Goal: Complete application form: Complete application form

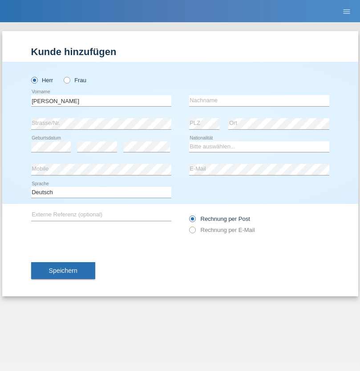
type input "[PERSON_NAME]"
click at [259, 100] on input "text" at bounding box center [259, 100] width 140 height 11
type input "Nazilli"
select select "AT"
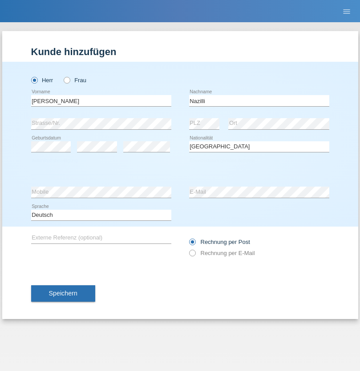
select select "C"
select select "01"
select select "11"
select select "2017"
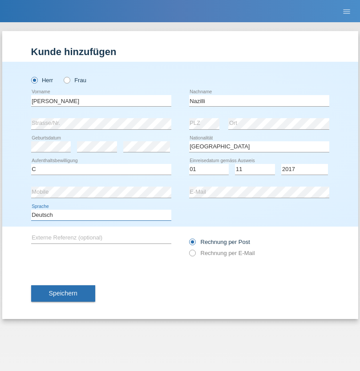
select select "en"
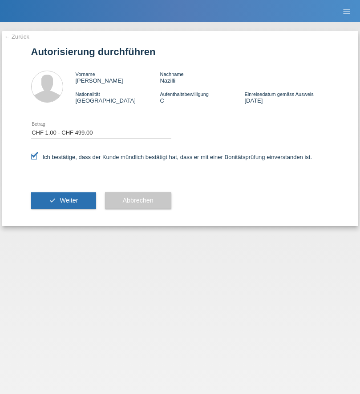
select select "1"
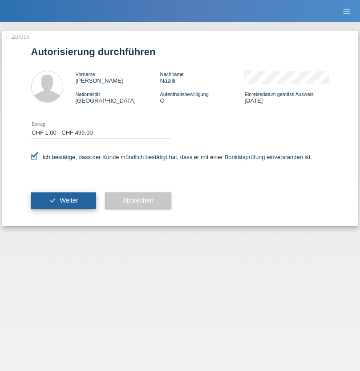
click at [63, 201] on span "Weiter" at bounding box center [69, 200] width 18 height 7
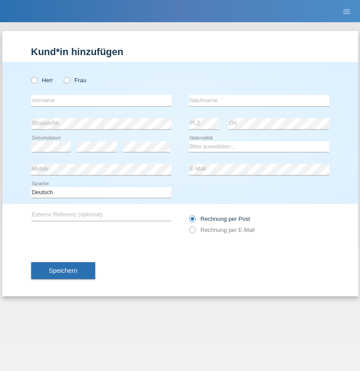
radio input "true"
click at [101, 100] on input "text" at bounding box center [101, 100] width 140 height 11
type input "Ganaj"
click at [259, 100] on input "text" at bounding box center [259, 100] width 140 height 11
type input "Fadil"
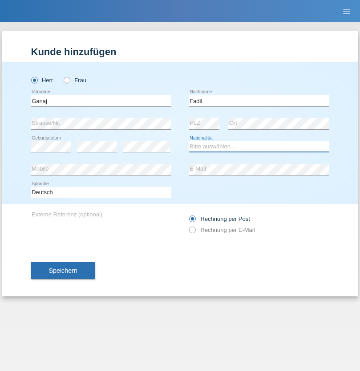
select select "XK"
select select "C"
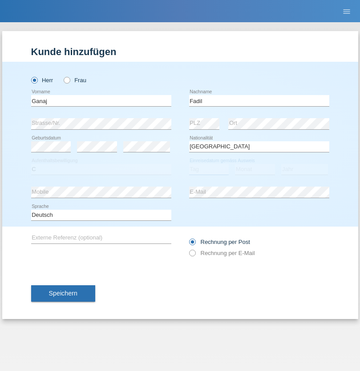
select select "11"
select select "08"
select select "2021"
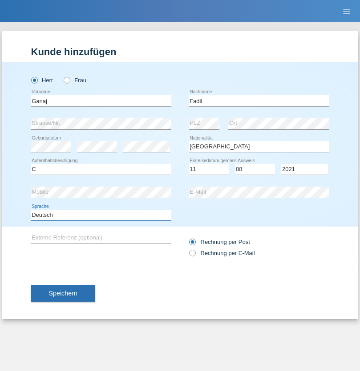
select select "en"
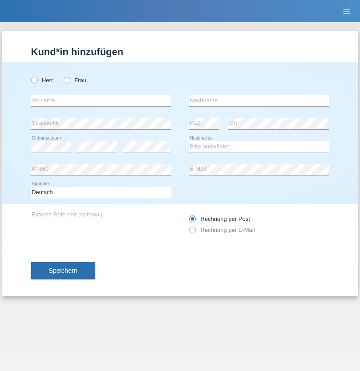
radio input "true"
click at [101, 100] on input "text" at bounding box center [101, 100] width 140 height 11
type input "Ibrahim"
click at [259, 100] on input "text" at bounding box center [259, 100] width 140 height 11
type input "Muja"
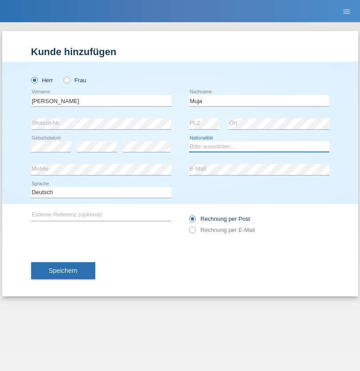
select select "XK"
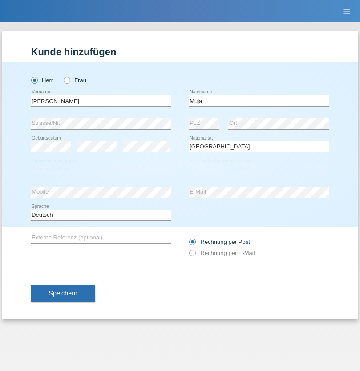
select select "C"
select select "03"
select select "07"
select select "2021"
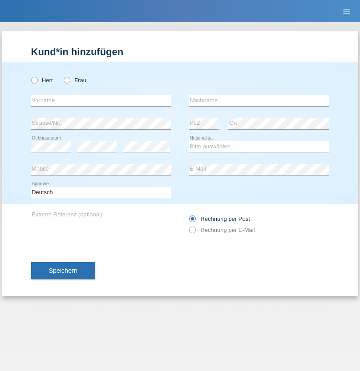
radio input "true"
click at [101, 100] on input "text" at bounding box center [101, 100] width 140 height 11
type input "[PERSON_NAME]"
click at [259, 100] on input "text" at bounding box center [259, 100] width 140 height 11
type input "Berger"
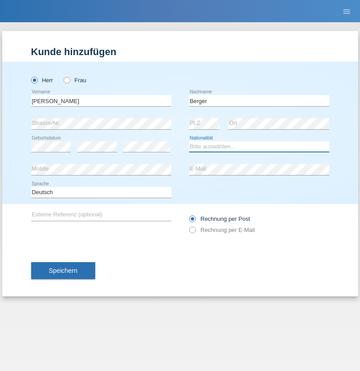
select select "CH"
radio input "true"
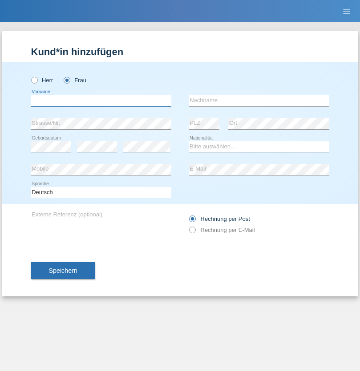
click at [101, 100] on input "text" at bounding box center [101, 100] width 140 height 11
type input "[PERSON_NAME] [PERSON_NAME] Moço"
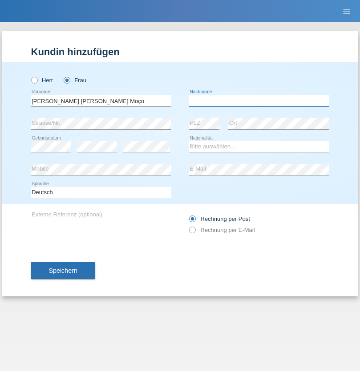
click at [259, 100] on input "text" at bounding box center [259, 100] width 140 height 11
type input "[PERSON_NAME]"
select select "PT"
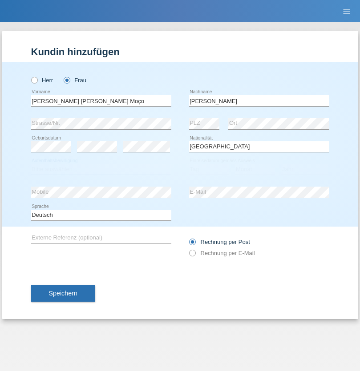
select select "C"
select select "28"
select select "03"
select select "2005"
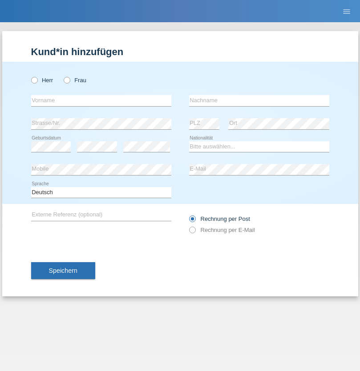
radio input "true"
click at [101, 100] on input "text" at bounding box center [101, 100] width 140 height 11
type input "Momand"
click at [259, 100] on input "text" at bounding box center [259, 100] width 140 height 11
type input "Azmat"
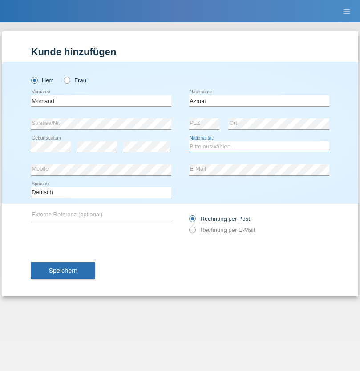
select select "CH"
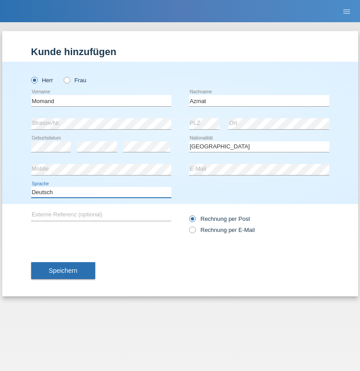
select select "en"
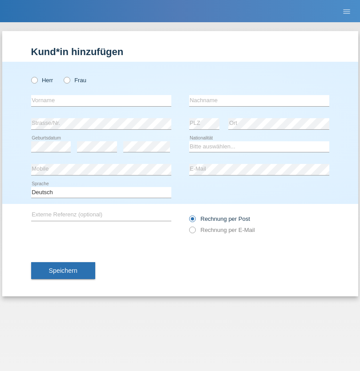
radio input "true"
click at [101, 100] on input "text" at bounding box center [101, 100] width 140 height 11
type input "Allan"
click at [259, 100] on input "text" at bounding box center [259, 100] width 140 height 11
type input "Theurillat"
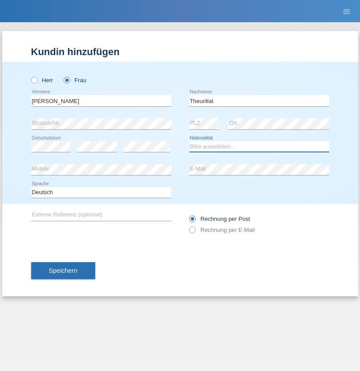
select select "CH"
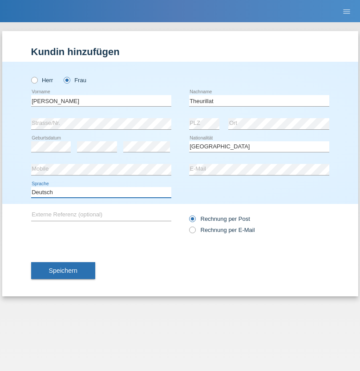
select select "en"
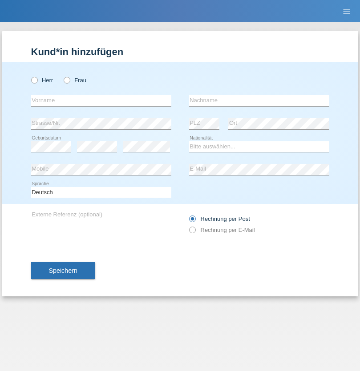
radio input "true"
click at [101, 100] on input "text" at bounding box center [101, 100] width 140 height 11
type input "Jack"
click at [259, 100] on input "text" at bounding box center [259, 100] width 140 height 11
type input "Graf"
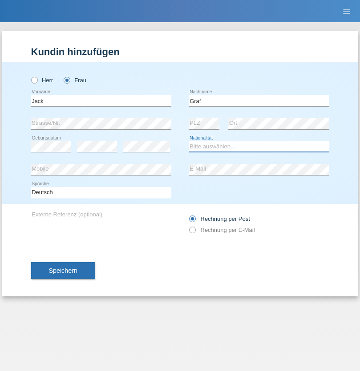
select select "CH"
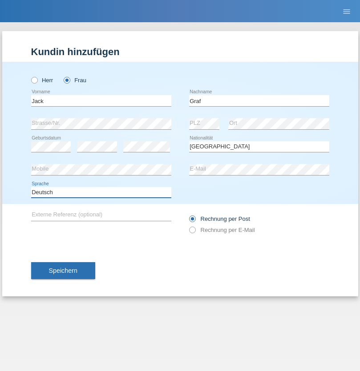
select select "en"
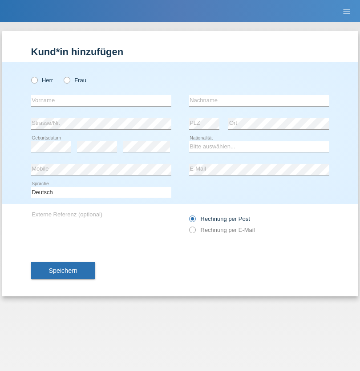
radio input "true"
click at [101, 100] on input "text" at bounding box center [101, 100] width 140 height 11
type input "Teklay"
click at [259, 100] on input "text" at bounding box center [259, 100] width 140 height 11
type input "Fiori"
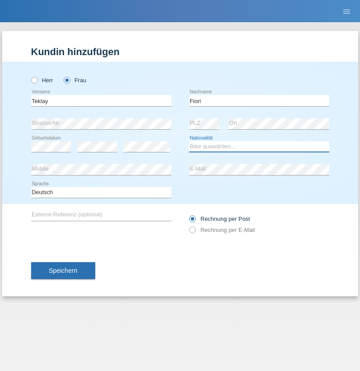
select select "ER"
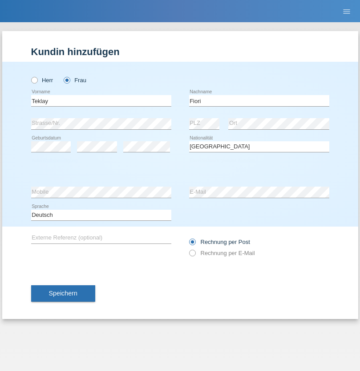
select select "C"
select select "11"
select select "08"
select select "2021"
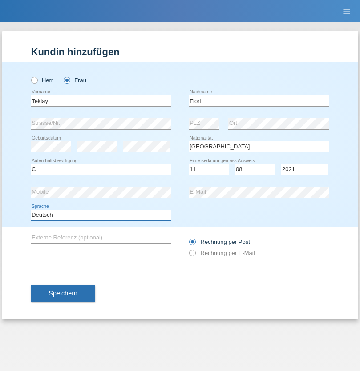
select select "en"
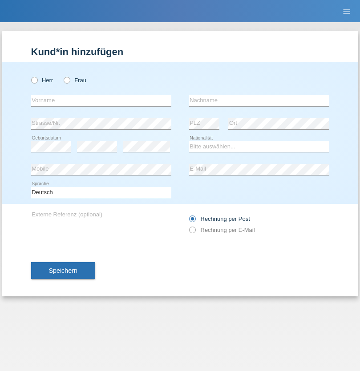
radio input "true"
click at [101, 100] on input "text" at bounding box center [101, 100] width 140 height 11
type input "Sadia"
click at [259, 100] on input "text" at bounding box center [259, 100] width 140 height 11
type input "Nejmaoui"
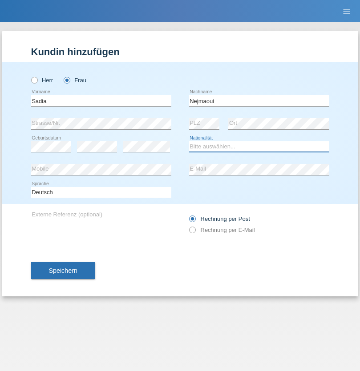
select select "MA"
select select "C"
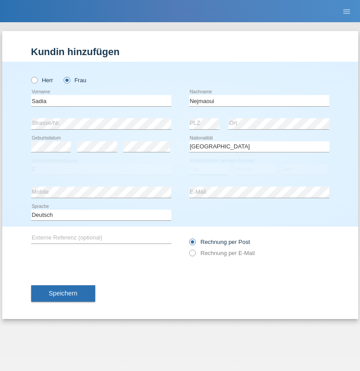
select select "01"
select select "06"
select select "1964"
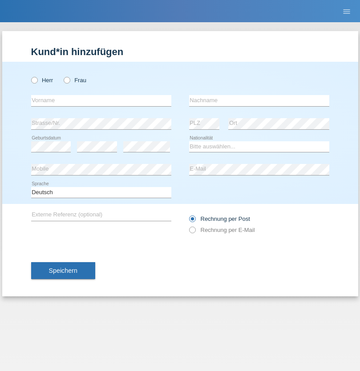
radio input "true"
click at [101, 100] on input "text" at bounding box center [101, 100] width 140 height 11
type input "[PERSON_NAME]"
click at [259, 100] on input "text" at bounding box center [259, 100] width 140 height 11
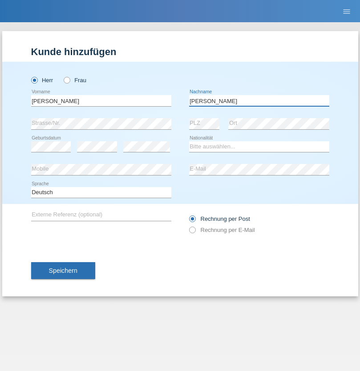
type input "[PERSON_NAME]"
select select "CH"
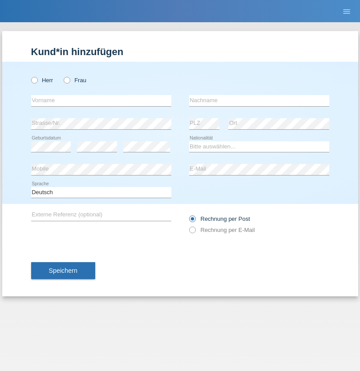
radio input "true"
click at [101, 100] on input "text" at bounding box center [101, 100] width 140 height 11
type input "Thivagaran"
click at [259, 100] on input "text" at bounding box center [259, 100] width 140 height 11
type input "Selvanayagam"
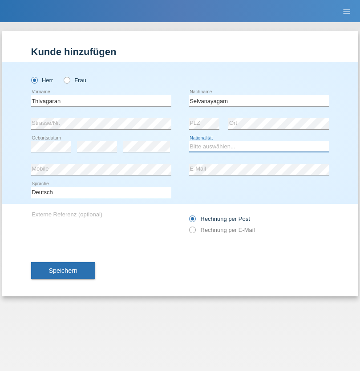
select select "LK"
select select "C"
select select "23"
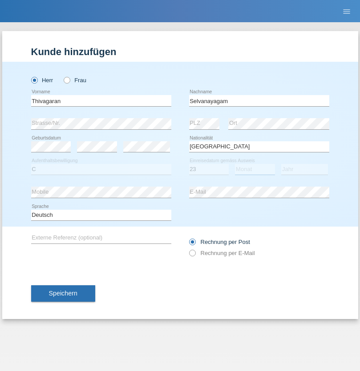
select select "03"
select select "2021"
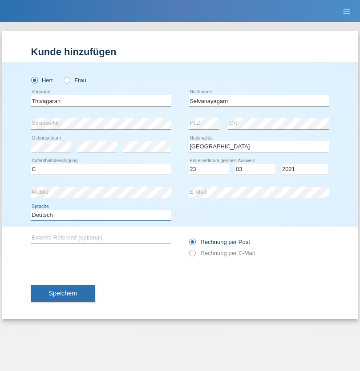
select select "en"
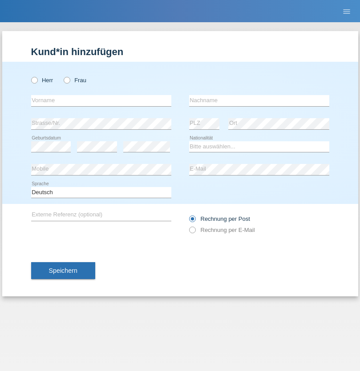
radio input "true"
click at [101, 100] on input "text" at bounding box center [101, 100] width 140 height 11
type input "Monika"
click at [259, 100] on input "text" at bounding box center [259, 100] width 140 height 11
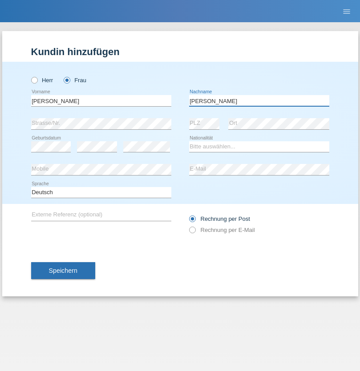
type input "Keller"
select select "CH"
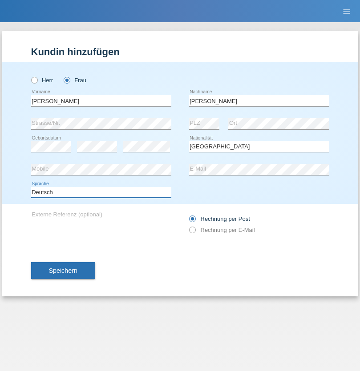
select select "en"
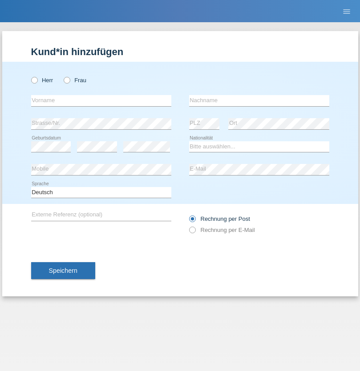
radio input "true"
click at [101, 100] on input "text" at bounding box center [101, 100] width 140 height 11
type input "Tymur"
click at [259, 100] on input "text" at bounding box center [259, 100] width 140 height 11
type input "[PERSON_NAME]"
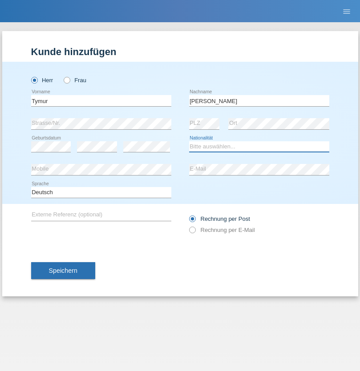
select select "UA"
select select "C"
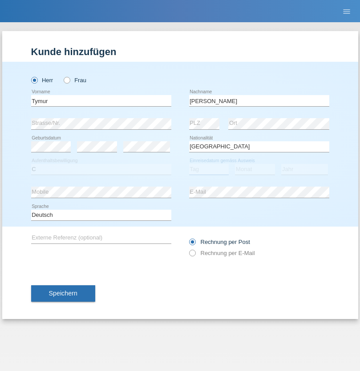
select select "20"
select select "08"
select select "2021"
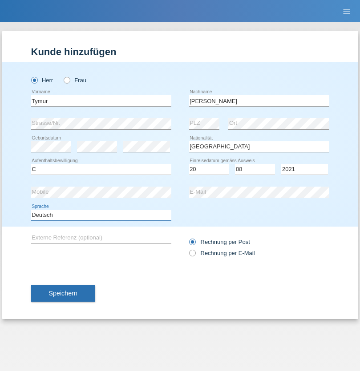
select select "en"
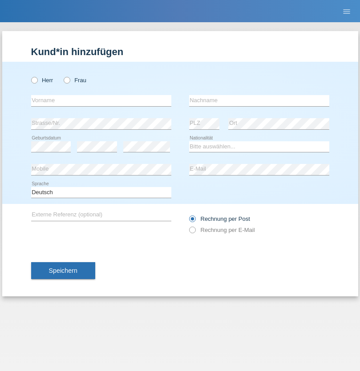
radio input "true"
click at [101, 100] on input "text" at bounding box center [101, 100] width 140 height 11
type input "Tymur"
click at [259, 100] on input "text" at bounding box center [259, 100] width 140 height 11
type input "Hunderchuj"
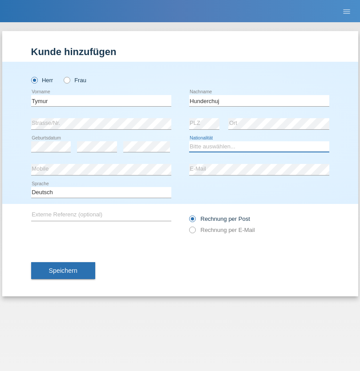
select select "UA"
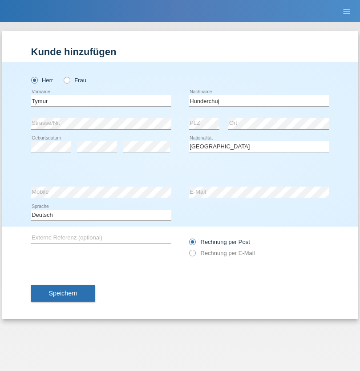
select select "C"
select select "20"
select select "08"
select select "2021"
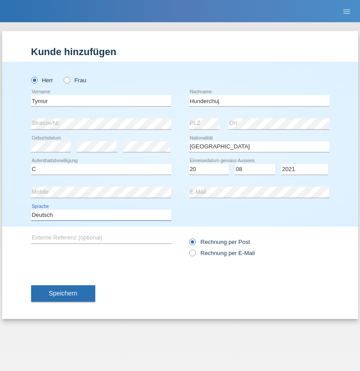
select select "en"
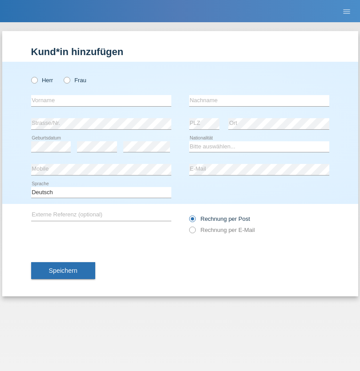
radio input "true"
click at [101, 100] on input "text" at bounding box center [101, 100] width 140 height 11
type input "[PERSON_NAME]"
click at [259, 100] on input "text" at bounding box center [259, 100] width 140 height 11
type input "Tropp"
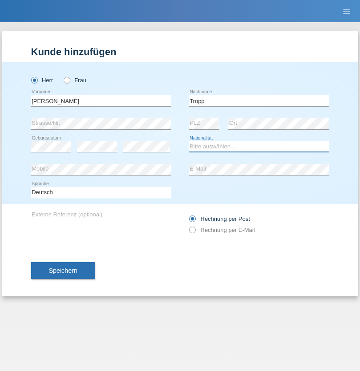
select select "SK"
select select "C"
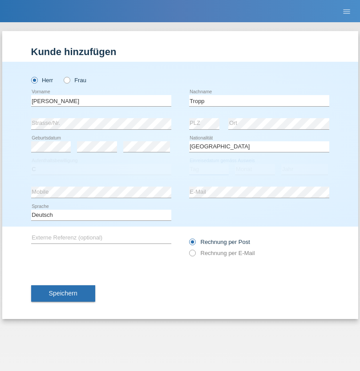
select select "11"
select select "08"
select select "2021"
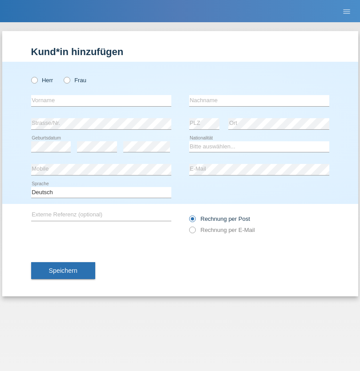
radio input "true"
click at [101, 100] on input "text" at bounding box center [101, 100] width 140 height 11
type input "Dirk"
click at [259, 100] on input "text" at bounding box center [259, 100] width 140 height 11
type input "Ringle"
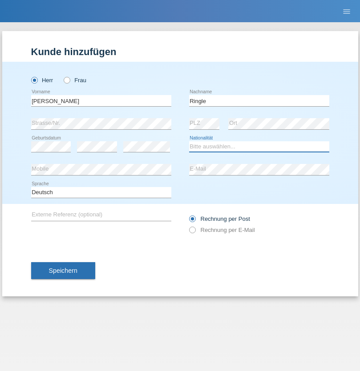
select select "DE"
select select "C"
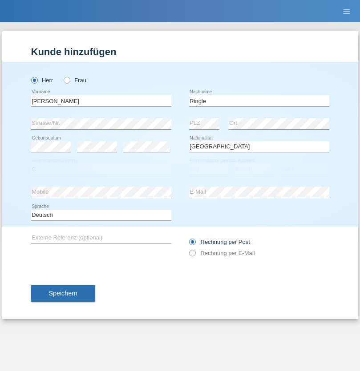
select select "06"
select select "01"
select select "2021"
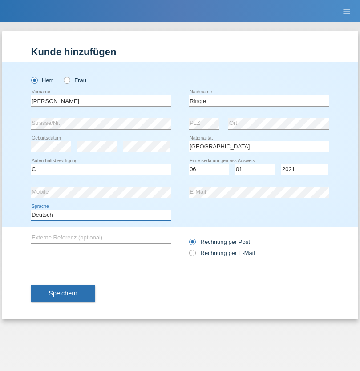
select select "en"
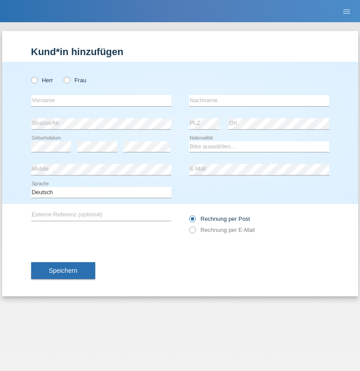
radio input "true"
click at [101, 100] on input "text" at bounding box center [101, 100] width 140 height 11
type input "Junior"
click at [259, 100] on input "text" at bounding box center [259, 100] width 140 height 11
type input "[PERSON_NAME]"
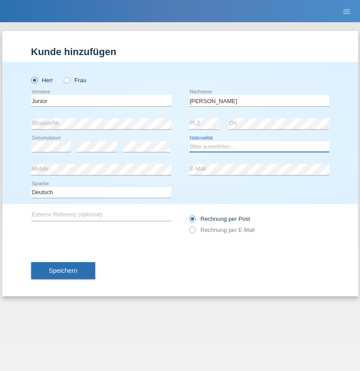
select select "CH"
radio input "true"
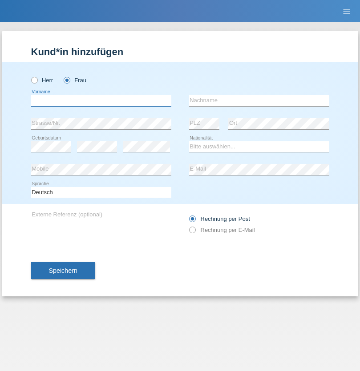
click at [101, 100] on input "text" at bounding box center [101, 100] width 140 height 11
type input "Maria Fernanda"
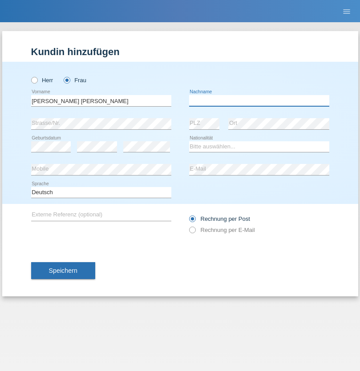
click at [259, 100] on input "text" at bounding box center [259, 100] width 140 height 11
type input "Knusel Campillo"
select select "CH"
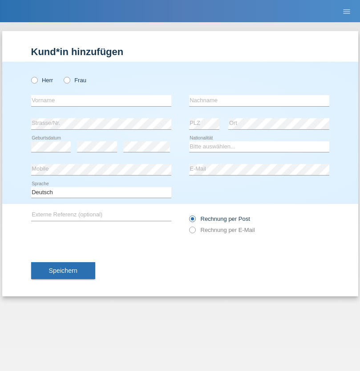
radio input "true"
click at [101, 100] on input "text" at bounding box center [101, 100] width 140 height 11
type input "Beqiri"
click at [259, 100] on input "text" at bounding box center [259, 100] width 140 height 11
type input "Shpresa"
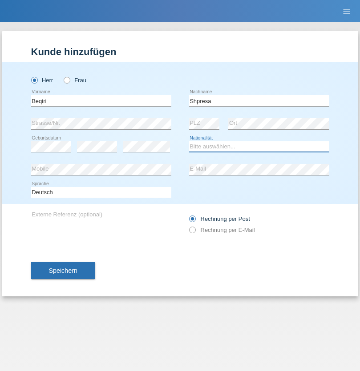
select select "XK"
select select "C"
select select "08"
select select "02"
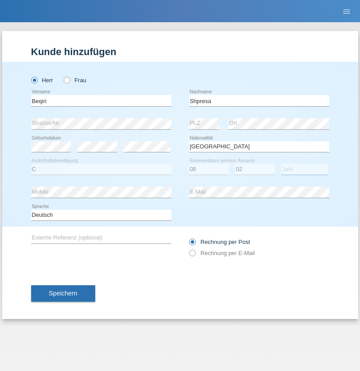
select select "1979"
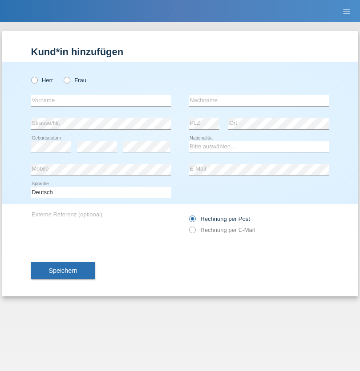
radio input "true"
click at [101, 100] on input "text" at bounding box center [101, 100] width 140 height 11
type input "[PERSON_NAME]"
click at [259, 100] on input "text" at bounding box center [259, 100] width 140 height 11
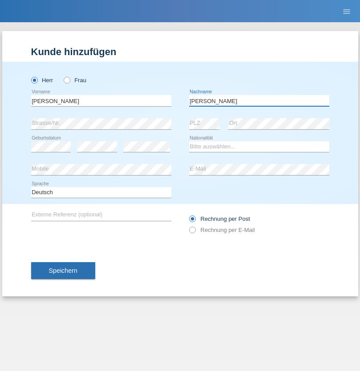
type input "Ledermann"
select select "CH"
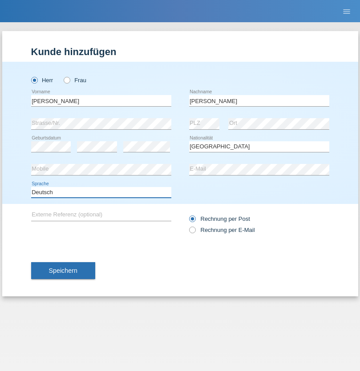
select select "en"
